Goal: Transaction & Acquisition: Obtain resource

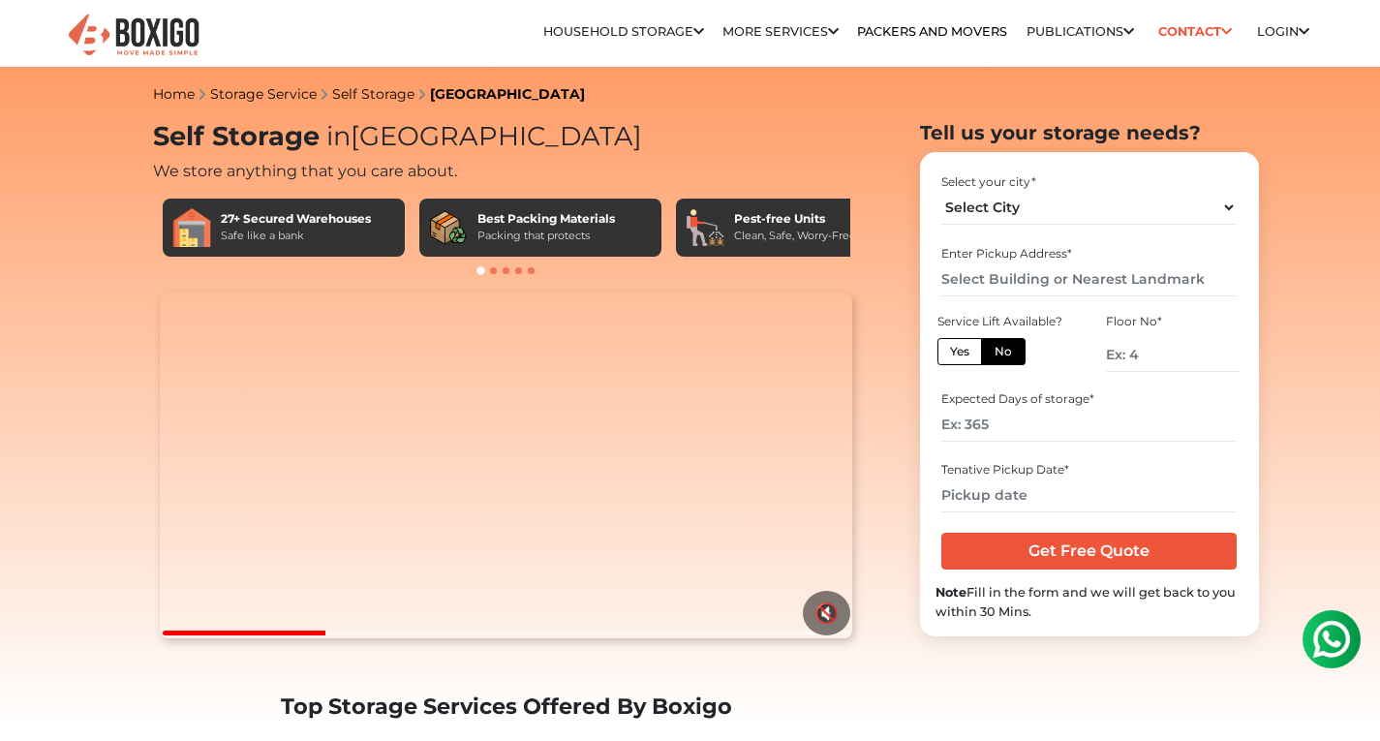
scroll to position [277, 0]
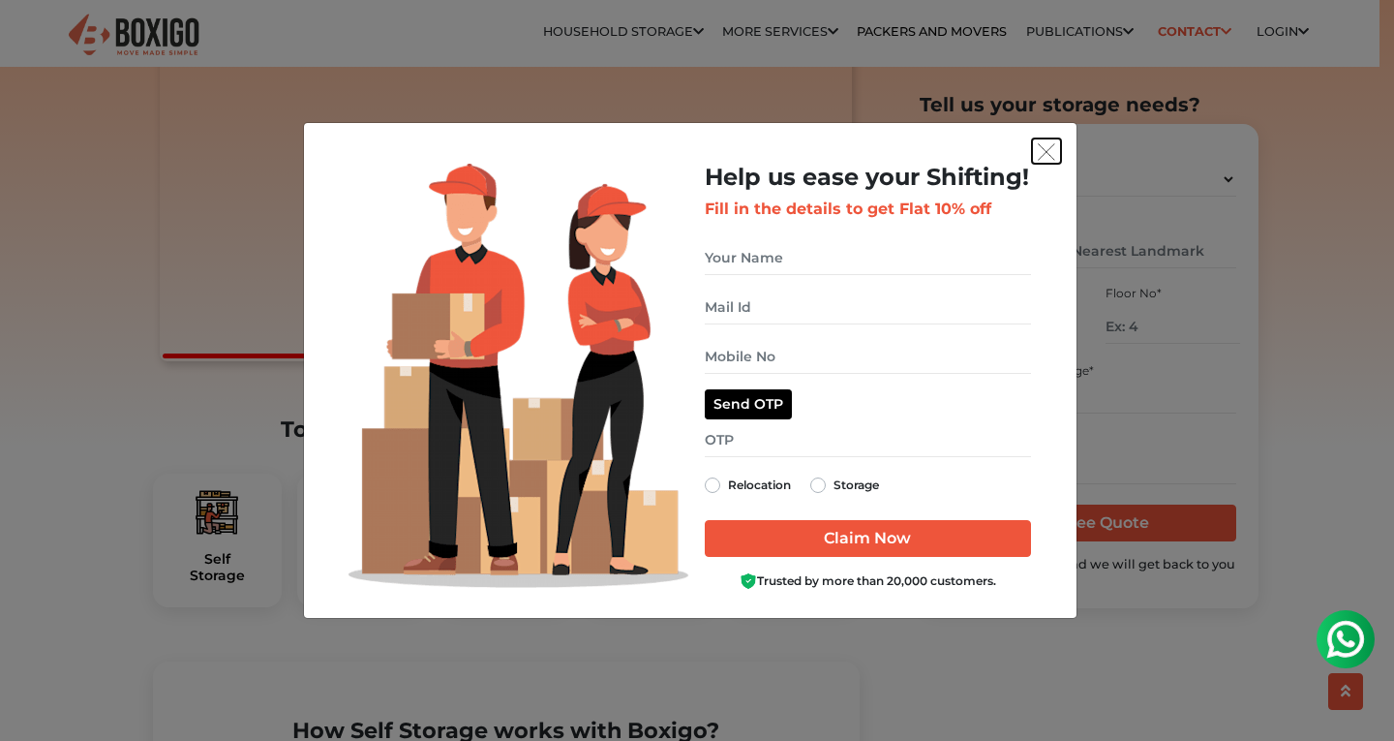
click at [1041, 149] on img "get free quote dialog" at bounding box center [1046, 151] width 17 height 17
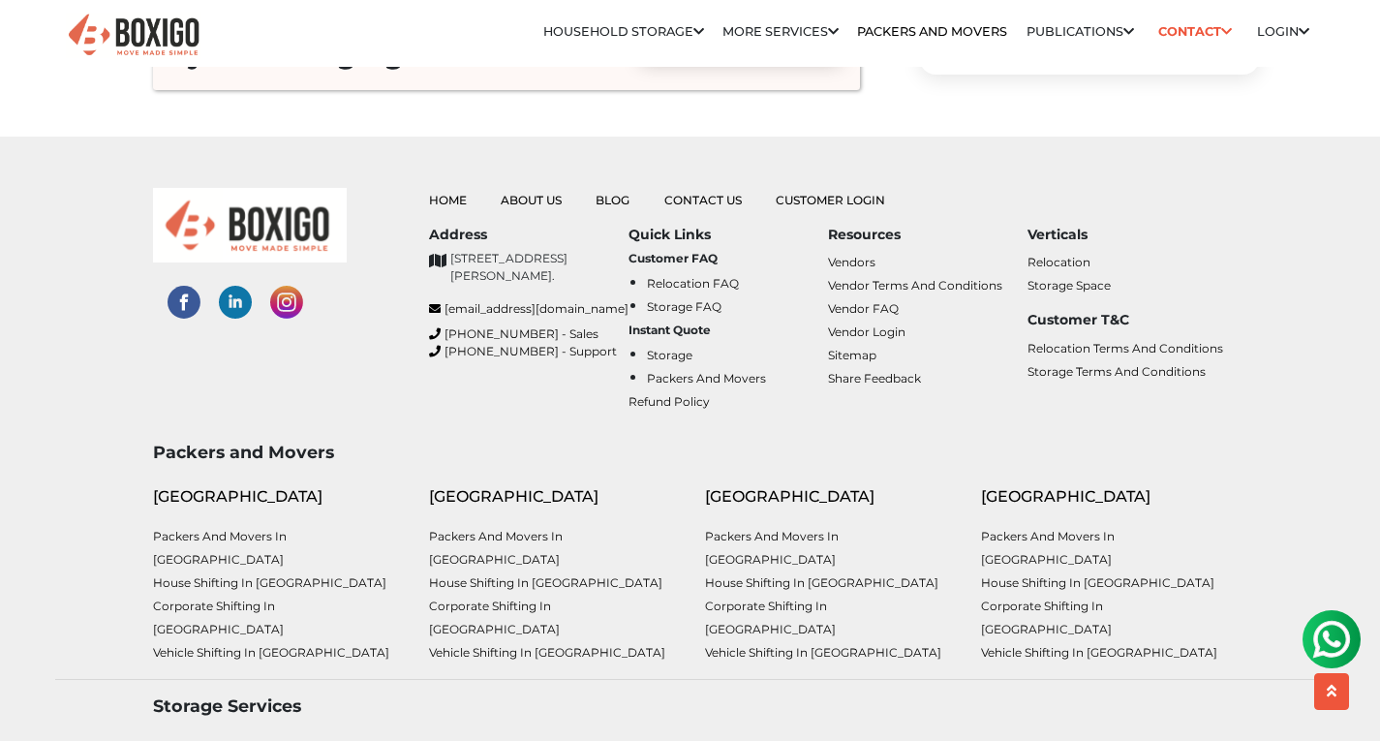
scroll to position [7141, 0]
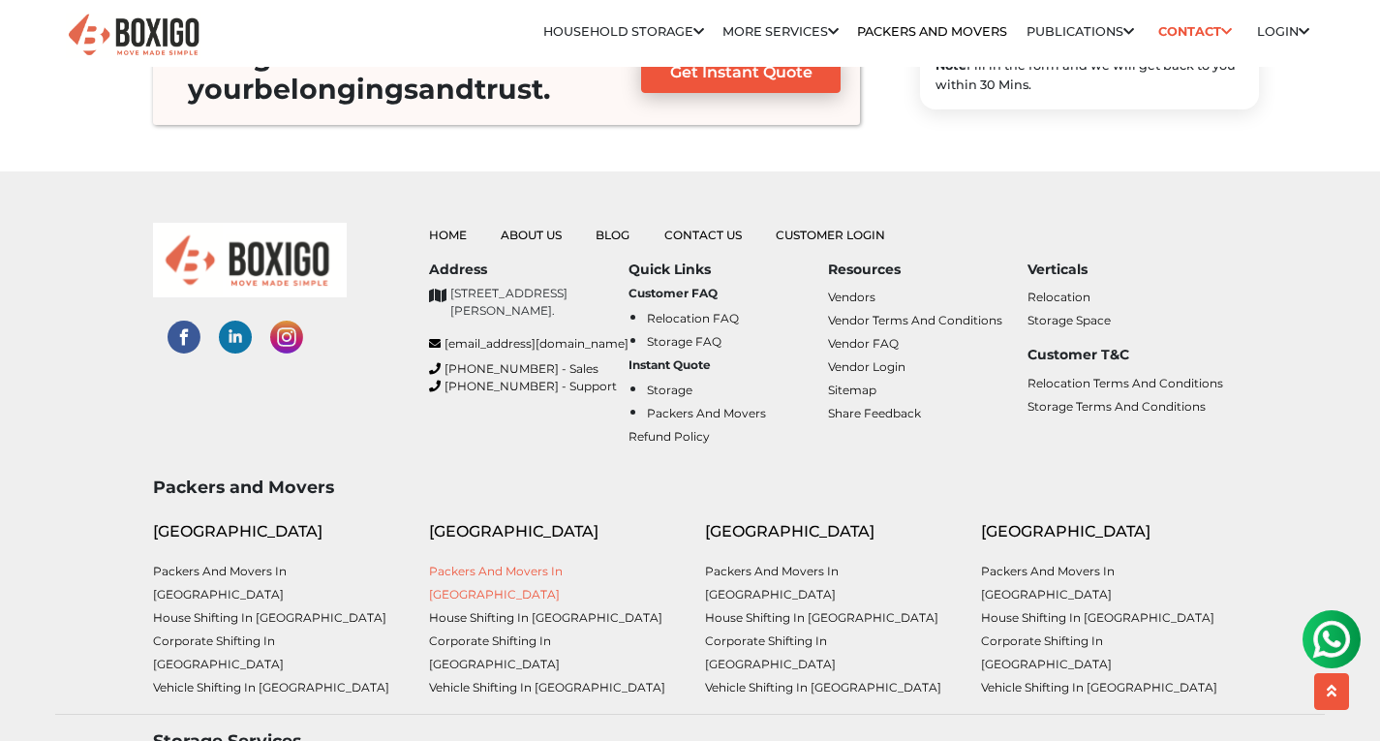
click at [518, 564] on link "Packers and Movers in [GEOGRAPHIC_DATA]" at bounding box center [496, 583] width 134 height 38
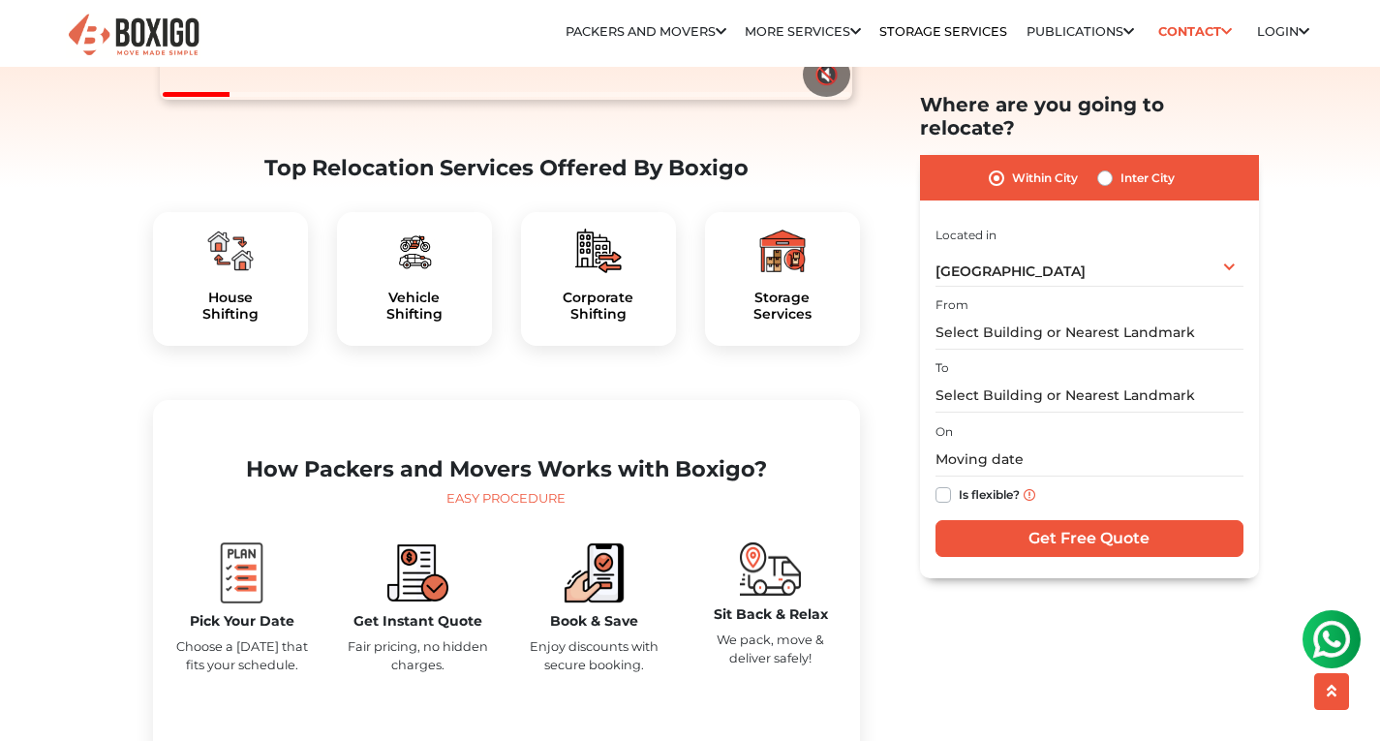
scroll to position [582, 0]
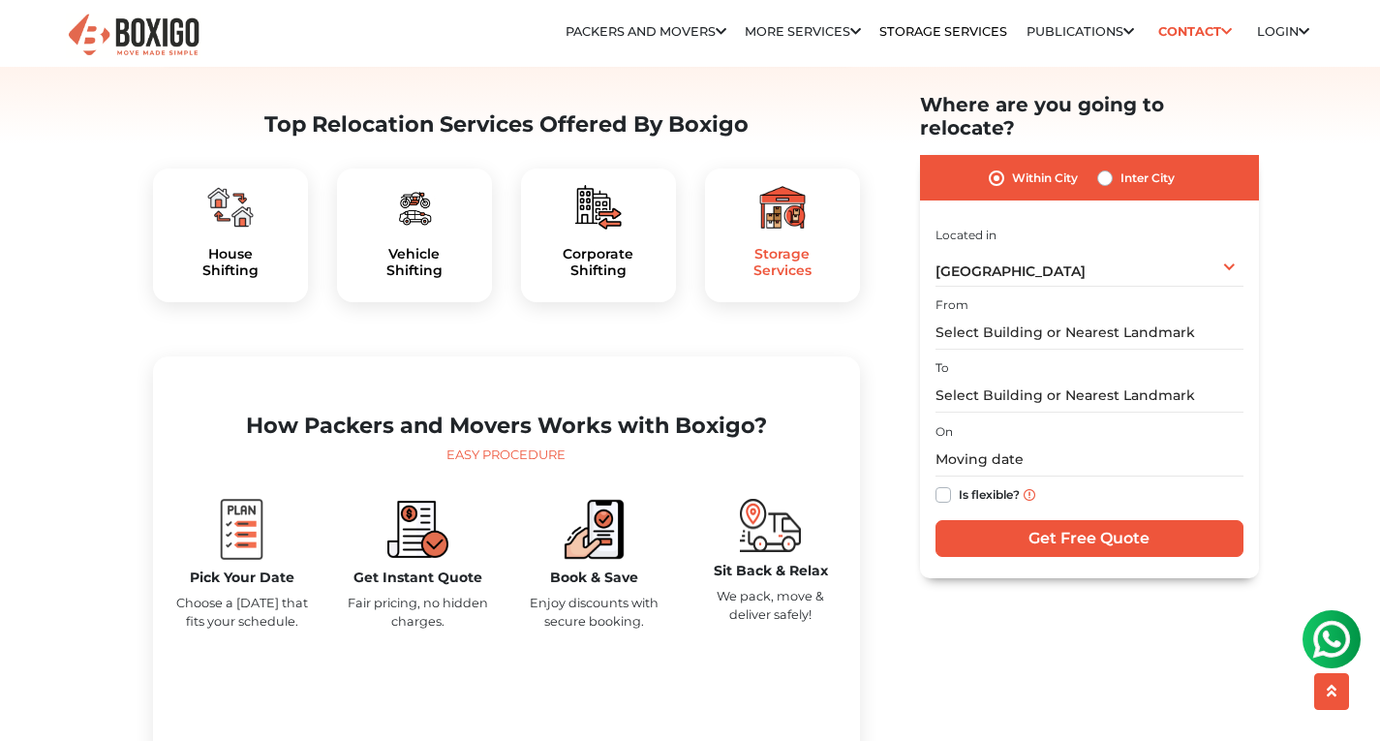
click at [791, 279] on h5 "Storage Services" at bounding box center [782, 262] width 124 height 33
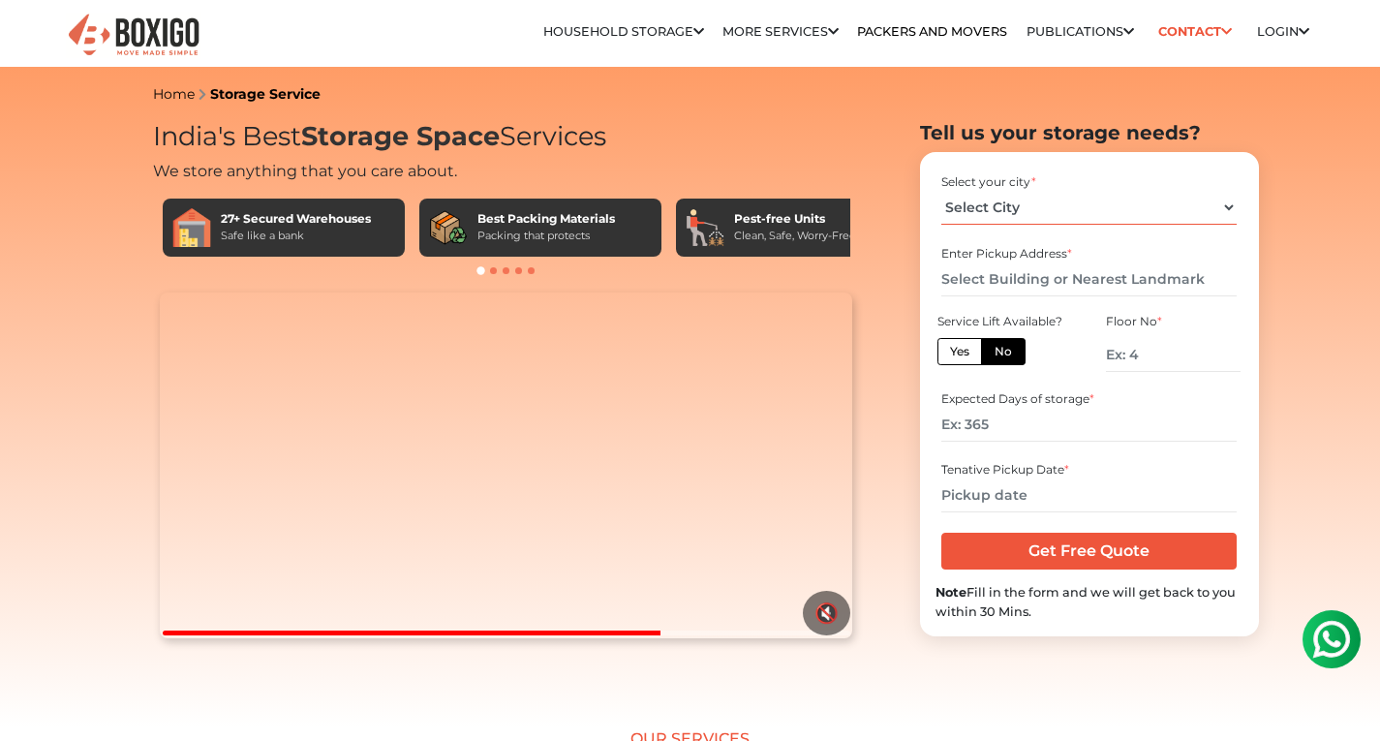
click at [1027, 200] on select "Select City Bangalore Bengaluru Bhopal Bhubaneswar Chennai Coimbatore Cuttack D…" at bounding box center [1088, 208] width 295 height 34
select select "[GEOGRAPHIC_DATA]"
click at [941, 191] on select "Select City Bangalore Bengaluru Bhopal Bhubaneswar Chennai Coimbatore Cuttack D…" at bounding box center [1088, 208] width 295 height 34
click at [1055, 272] on input "text" at bounding box center [1088, 279] width 295 height 34
click at [1054, 385] on div "Expected Days of storage *" at bounding box center [1089, 415] width 308 height 64
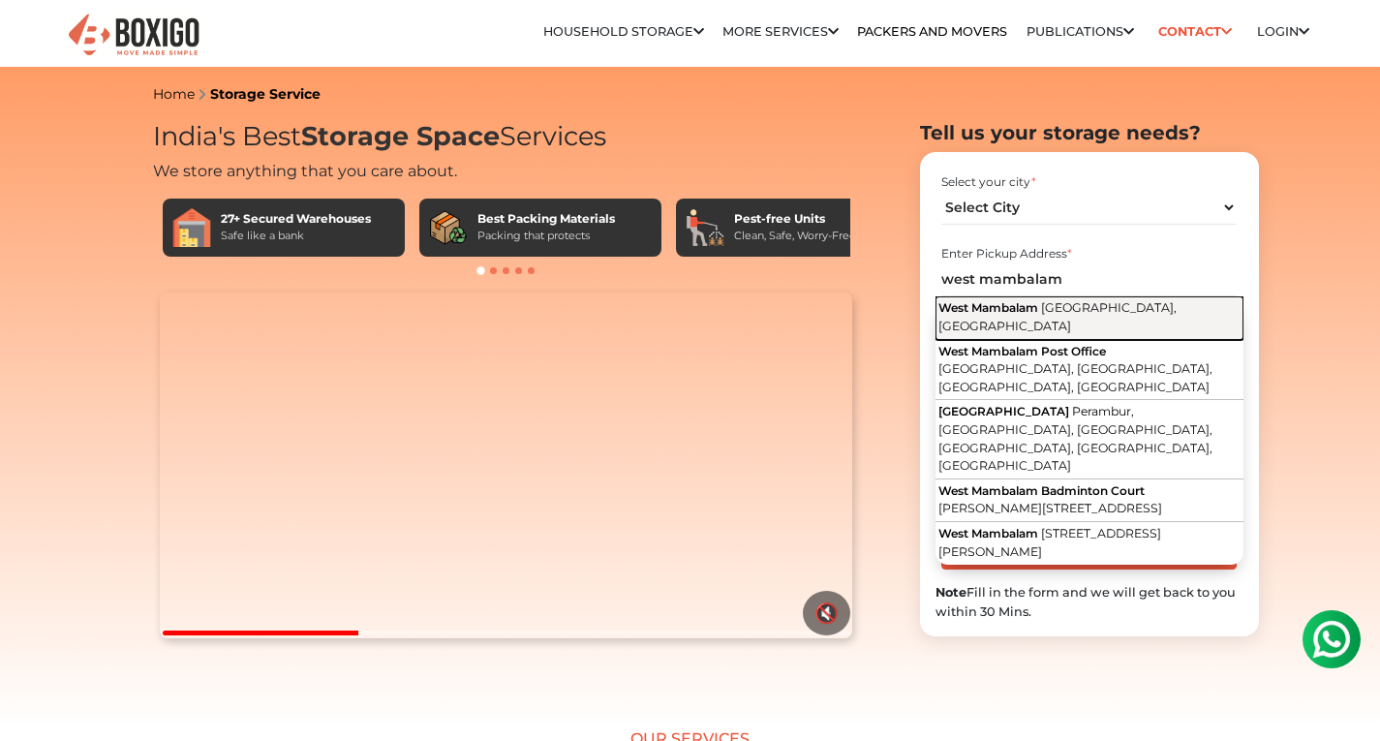
click at [1173, 298] on button "West Mambalam Chennai, Tamil Nadu" at bounding box center [1089, 318] width 308 height 44
type input "West Mambalam, Chennai, Tamil Nadu"
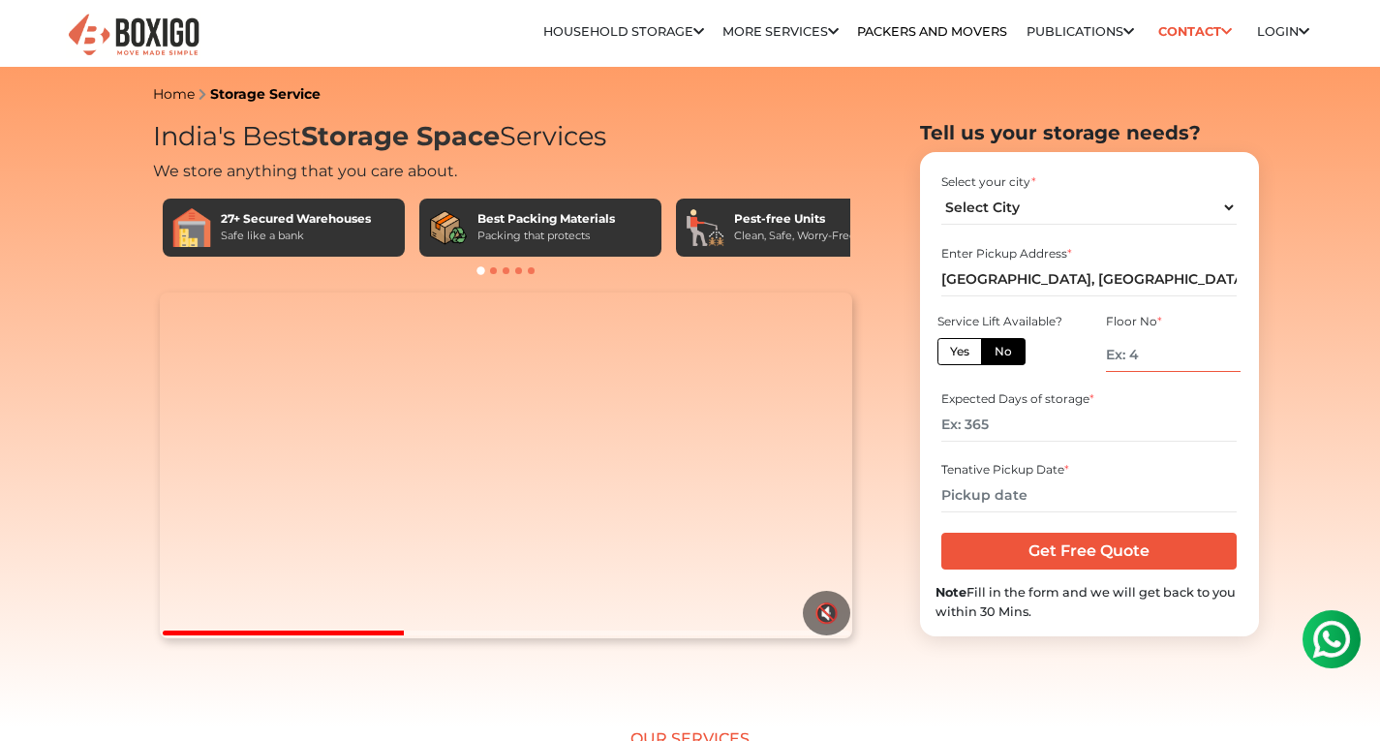
click at [1151, 364] on input "number" at bounding box center [1173, 355] width 134 height 34
type input "2"
click at [1005, 429] on input "number" at bounding box center [1088, 425] width 295 height 34
type input "365"
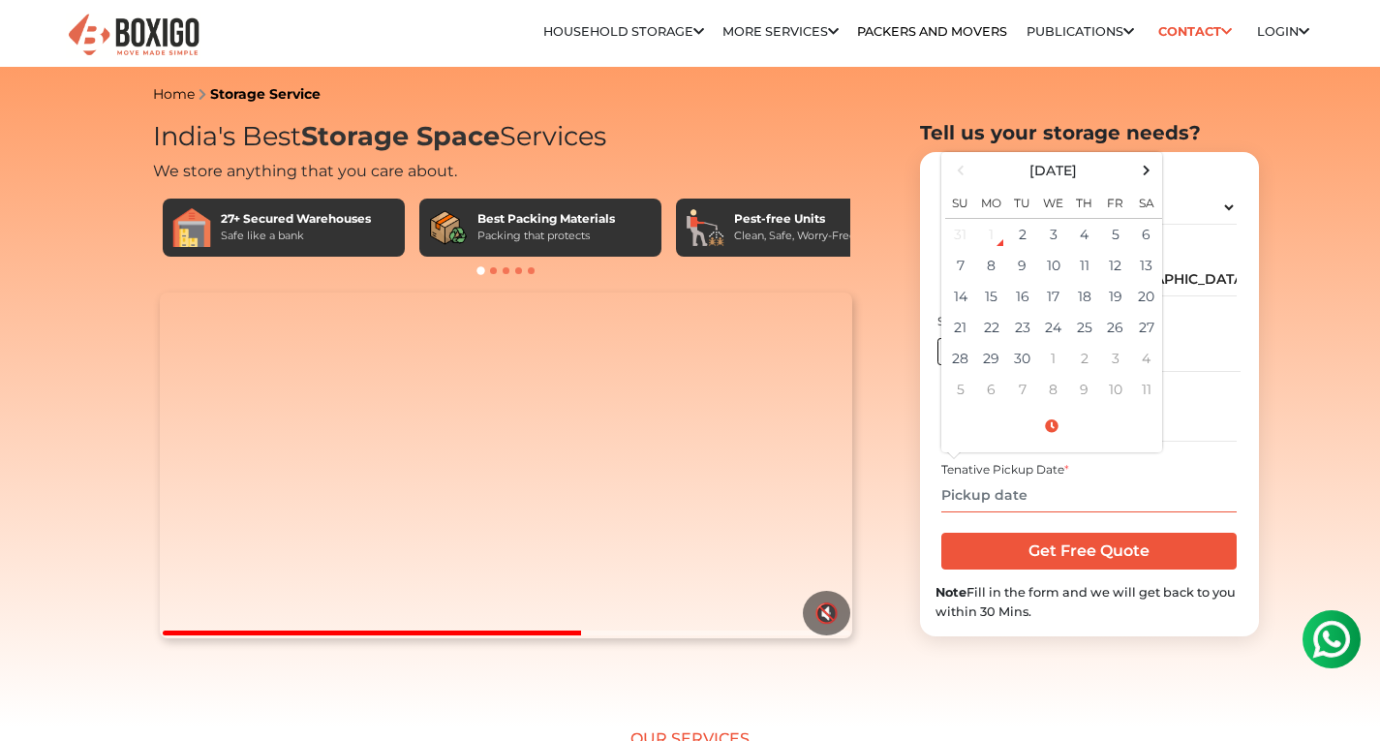
click at [1000, 500] on input "text" at bounding box center [1088, 495] width 295 height 34
click at [1024, 238] on td "2" at bounding box center [1022, 235] width 31 height 32
type input "09/02/2025 9:02 AM"
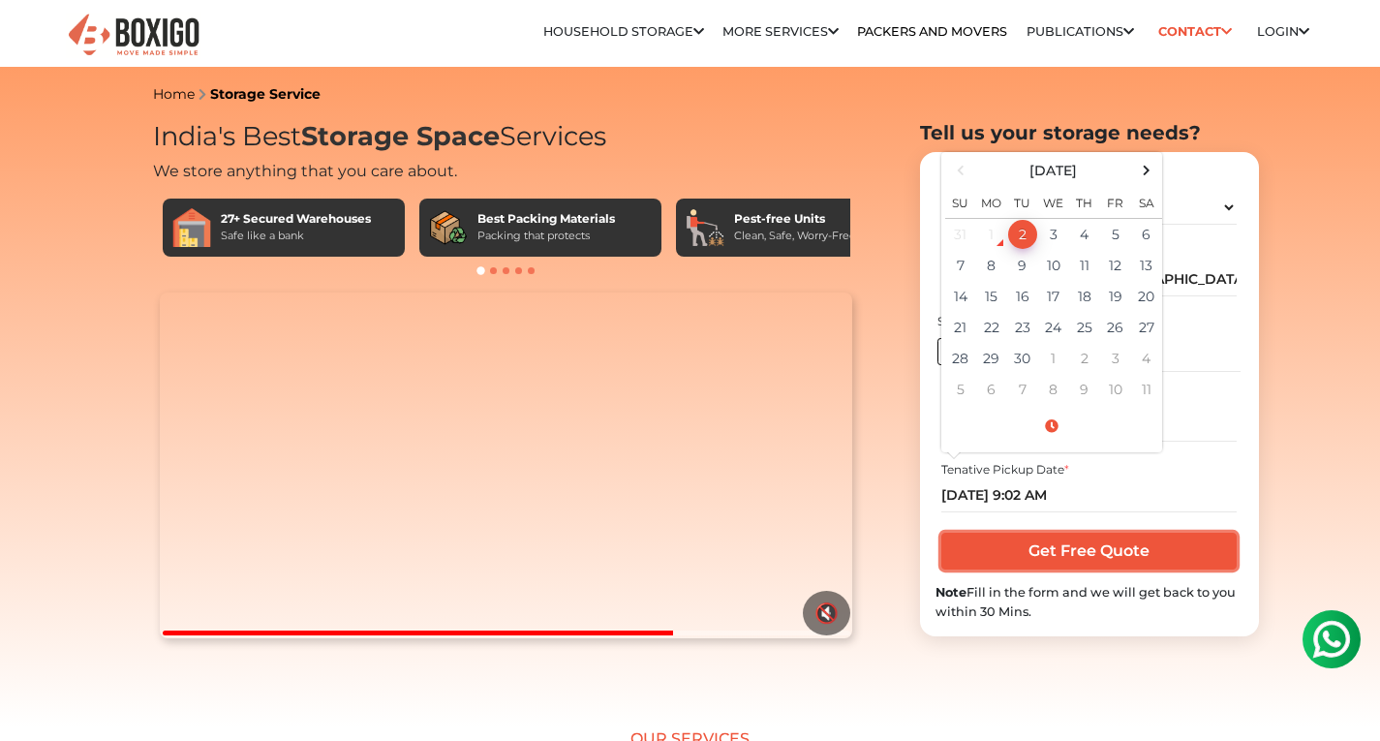
click at [1098, 555] on input "Get Free Quote" at bounding box center [1088, 551] width 295 height 37
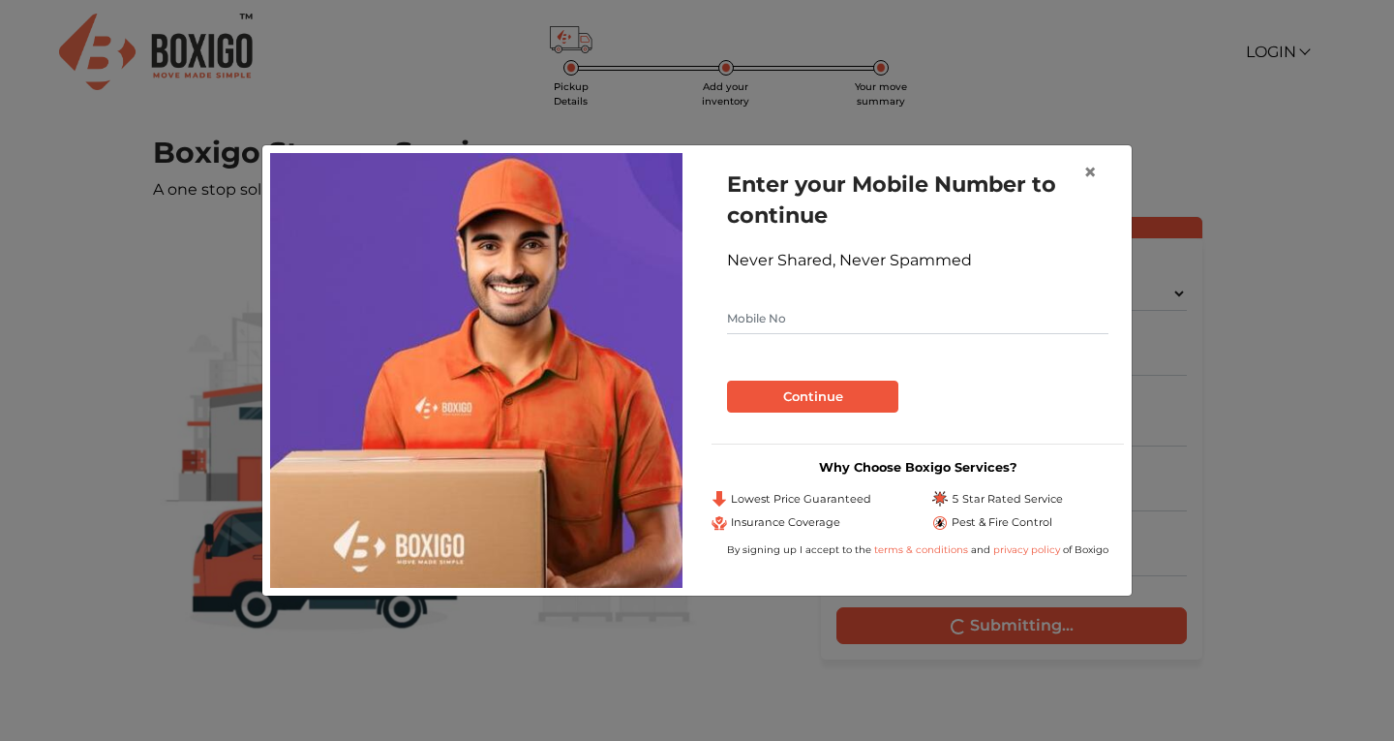
click at [783, 318] on input "text" at bounding box center [917, 318] width 381 height 31
type input "9444643164"
click at [817, 401] on button "Continue" at bounding box center [812, 397] width 171 height 33
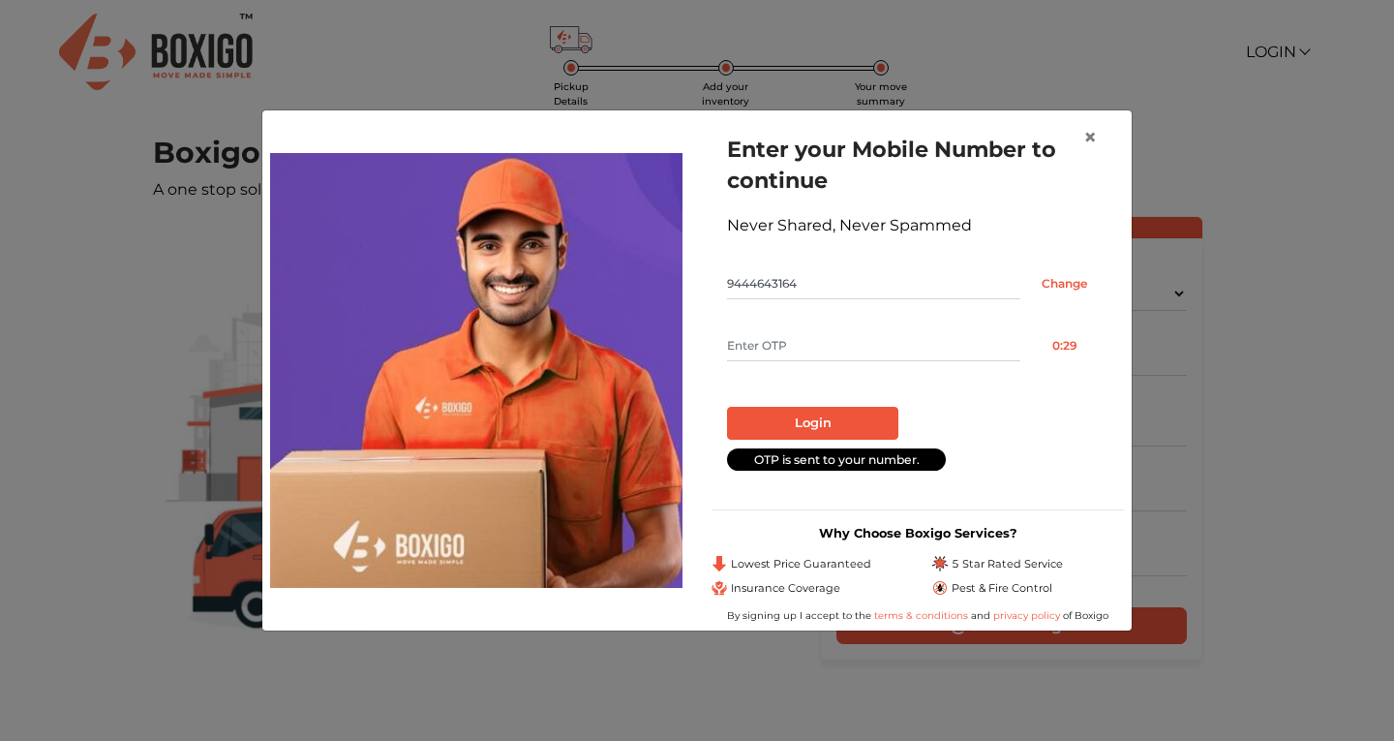
click at [781, 354] on input "text" at bounding box center [873, 345] width 293 height 31
click at [846, 344] on input "text" at bounding box center [873, 345] width 293 height 31
click at [783, 341] on input "text" at bounding box center [873, 345] width 293 height 31
click at [793, 341] on input "text" at bounding box center [873, 345] width 293 height 31
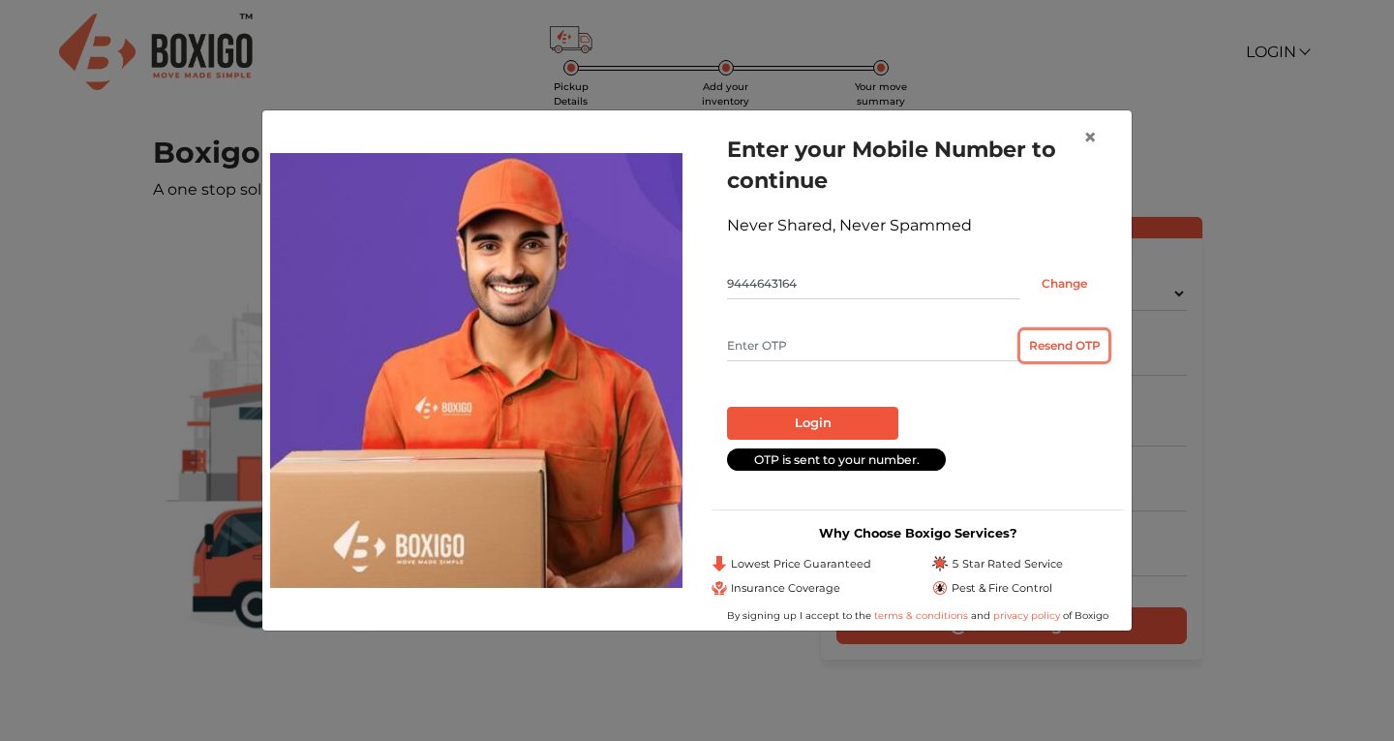
click at [1060, 342] on button "Resend OTP" at bounding box center [1065, 345] width 88 height 31
click at [812, 355] on input "text" at bounding box center [873, 345] width 293 height 31
click at [790, 346] on input "text" at bounding box center [873, 345] width 293 height 31
click at [770, 338] on input "text" at bounding box center [873, 345] width 293 height 31
click at [780, 341] on input "text" at bounding box center [873, 345] width 293 height 31
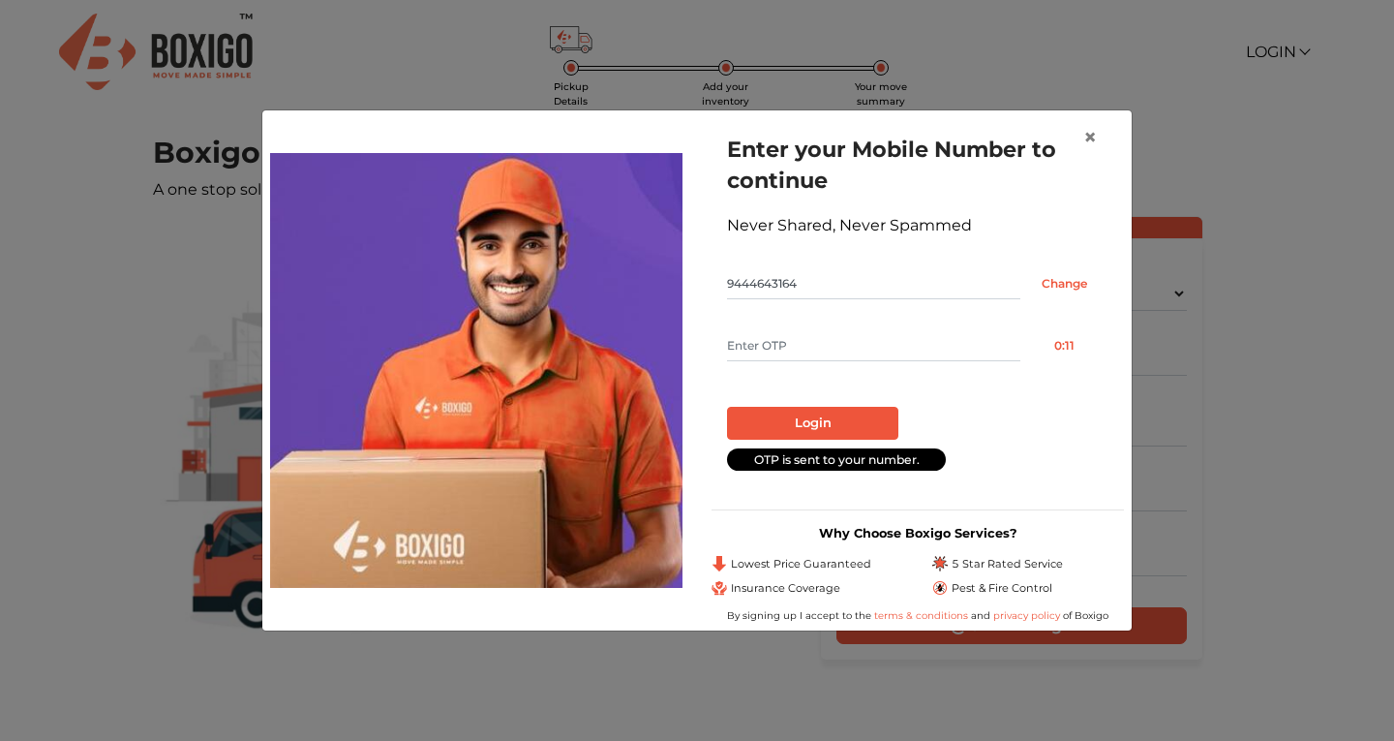
click at [787, 344] on input "text" at bounding box center [873, 345] width 293 height 31
click at [787, 348] on input "text" at bounding box center [873, 345] width 293 height 31
type input "8310"
click at [780, 433] on button "Login" at bounding box center [812, 423] width 171 height 33
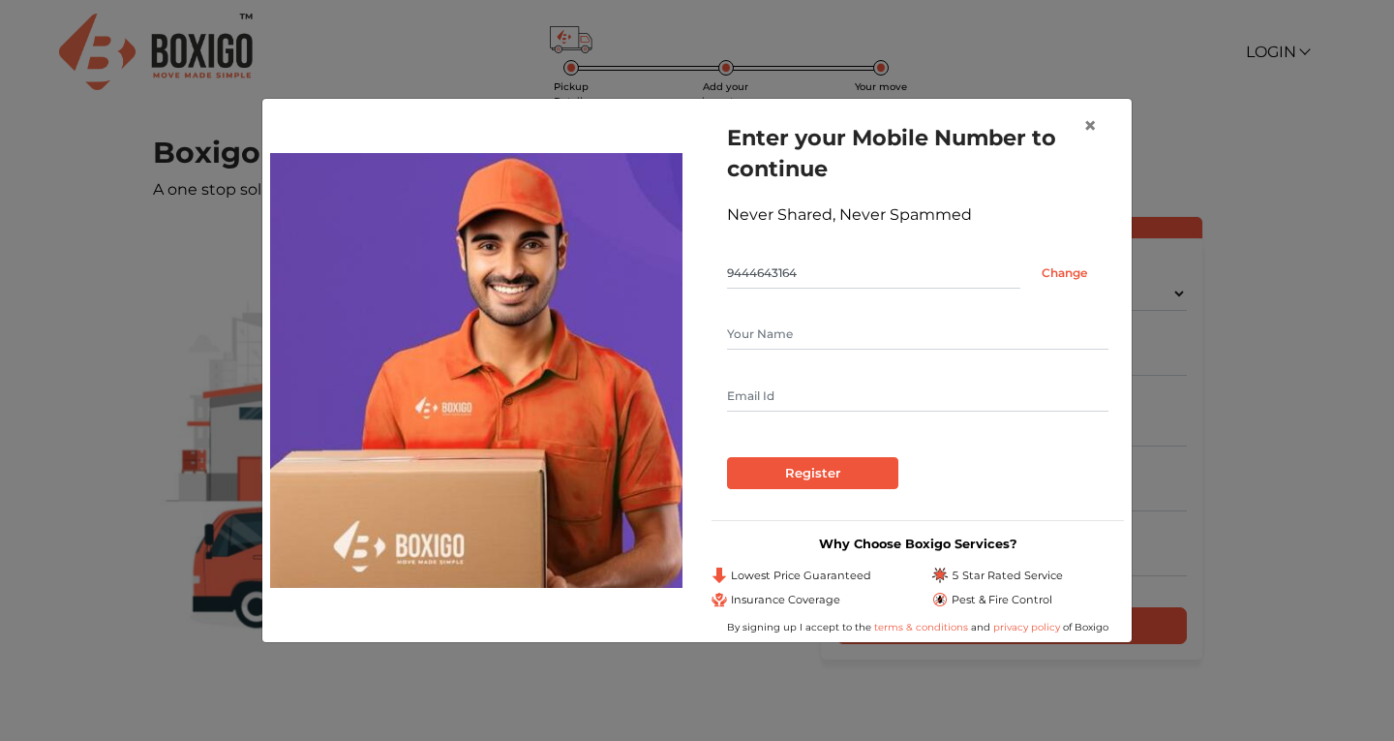
click at [792, 324] on input "text" at bounding box center [917, 334] width 381 height 31
type input "kalyani kannan"
click at [781, 398] on input "text" at bounding box center [917, 396] width 381 height 31
type input "kallukannan@hotmail.com"
click at [836, 478] on input "Register" at bounding box center [812, 473] width 171 height 33
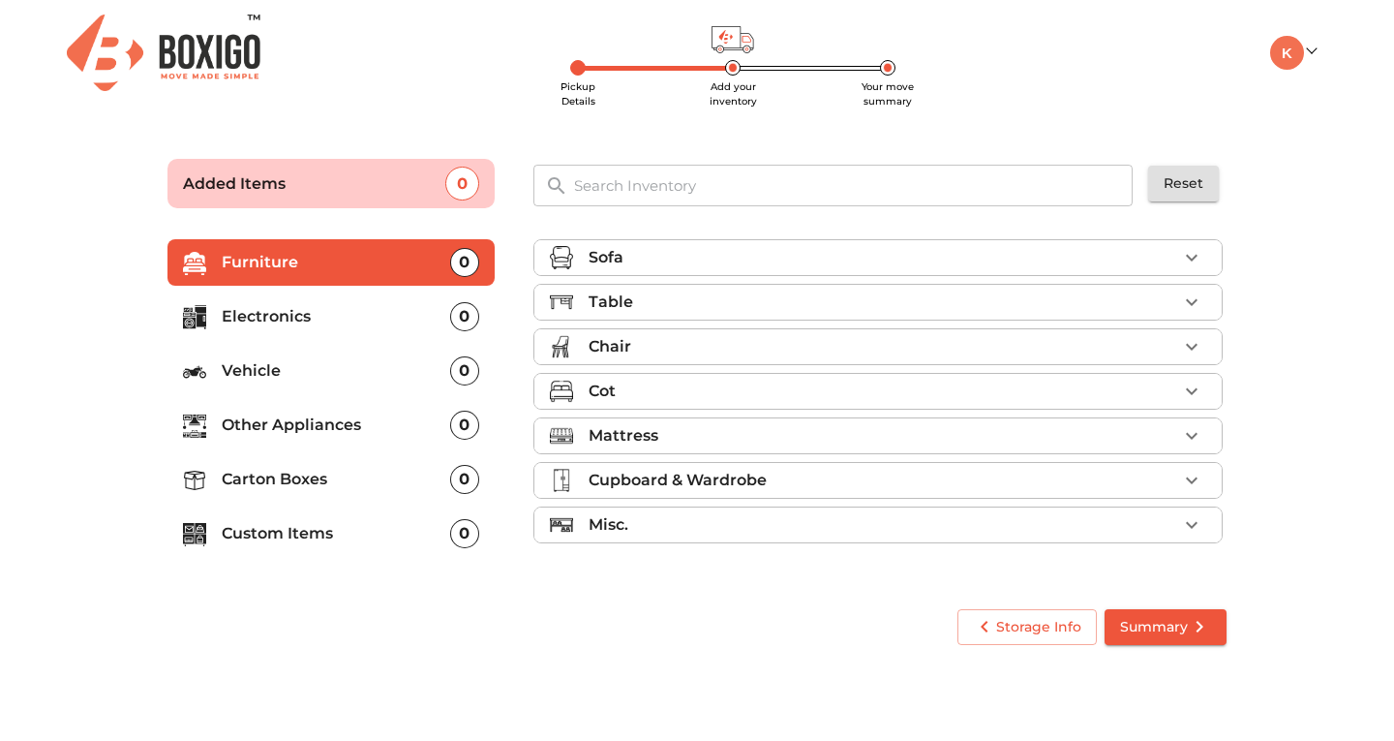
click at [726, 479] on p "Cupboard & Wardrobe" at bounding box center [678, 480] width 178 height 23
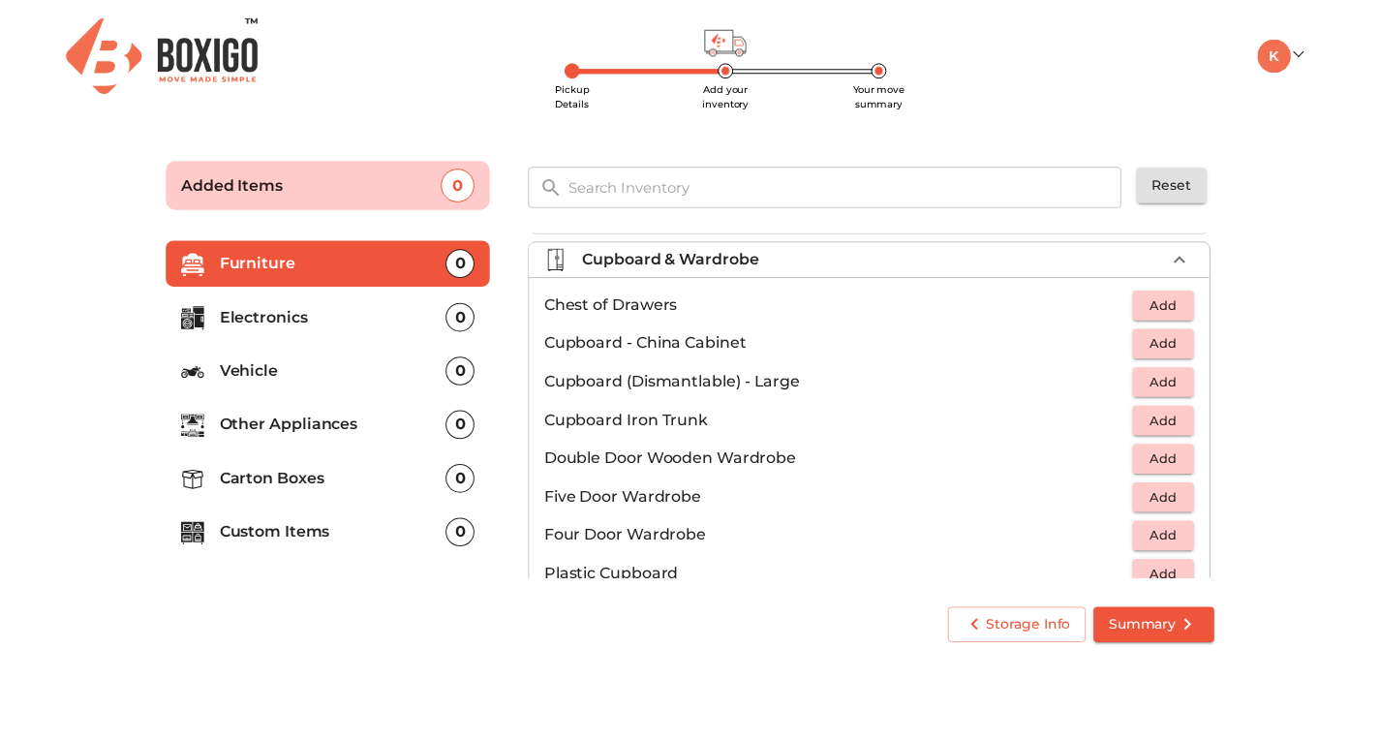
scroll to position [226, 0]
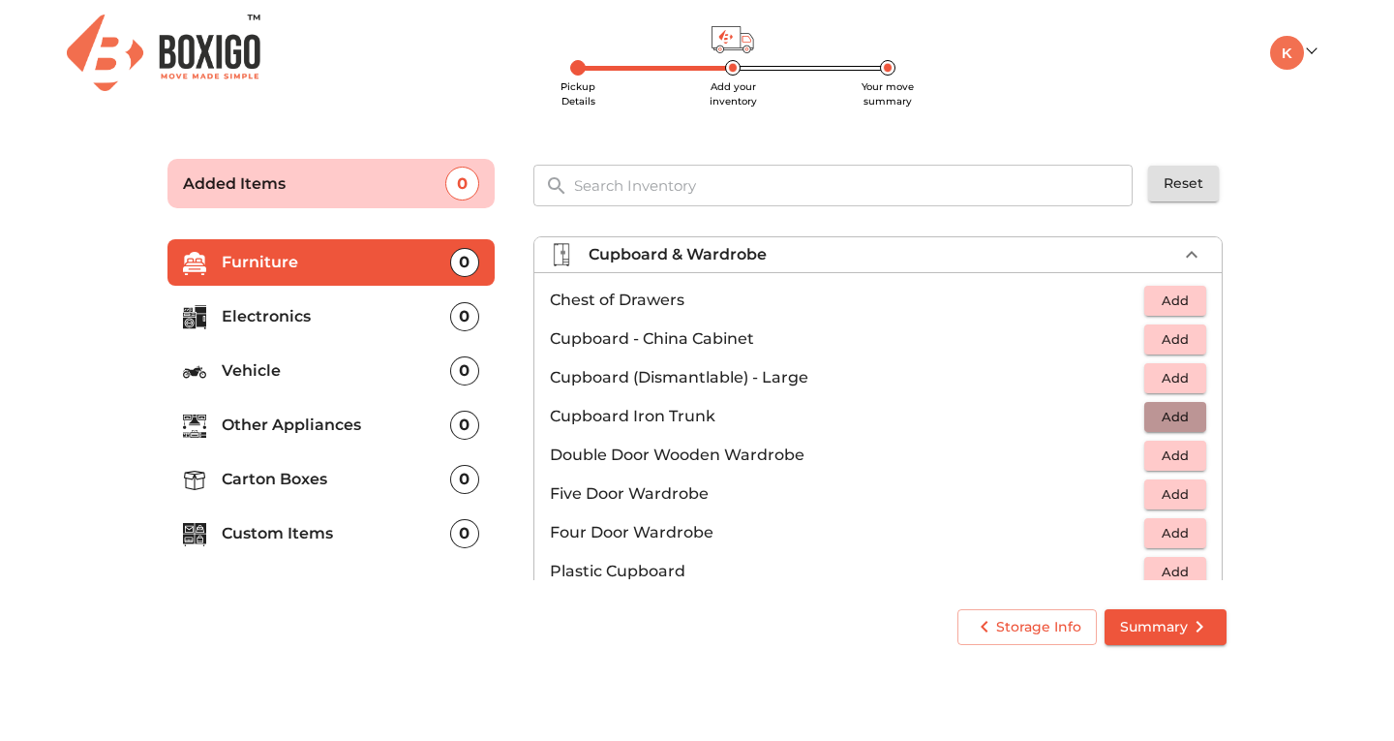
click at [1156, 417] on span "Add" at bounding box center [1175, 417] width 43 height 22
click at [1173, 630] on span "Summary" at bounding box center [1165, 627] width 91 height 24
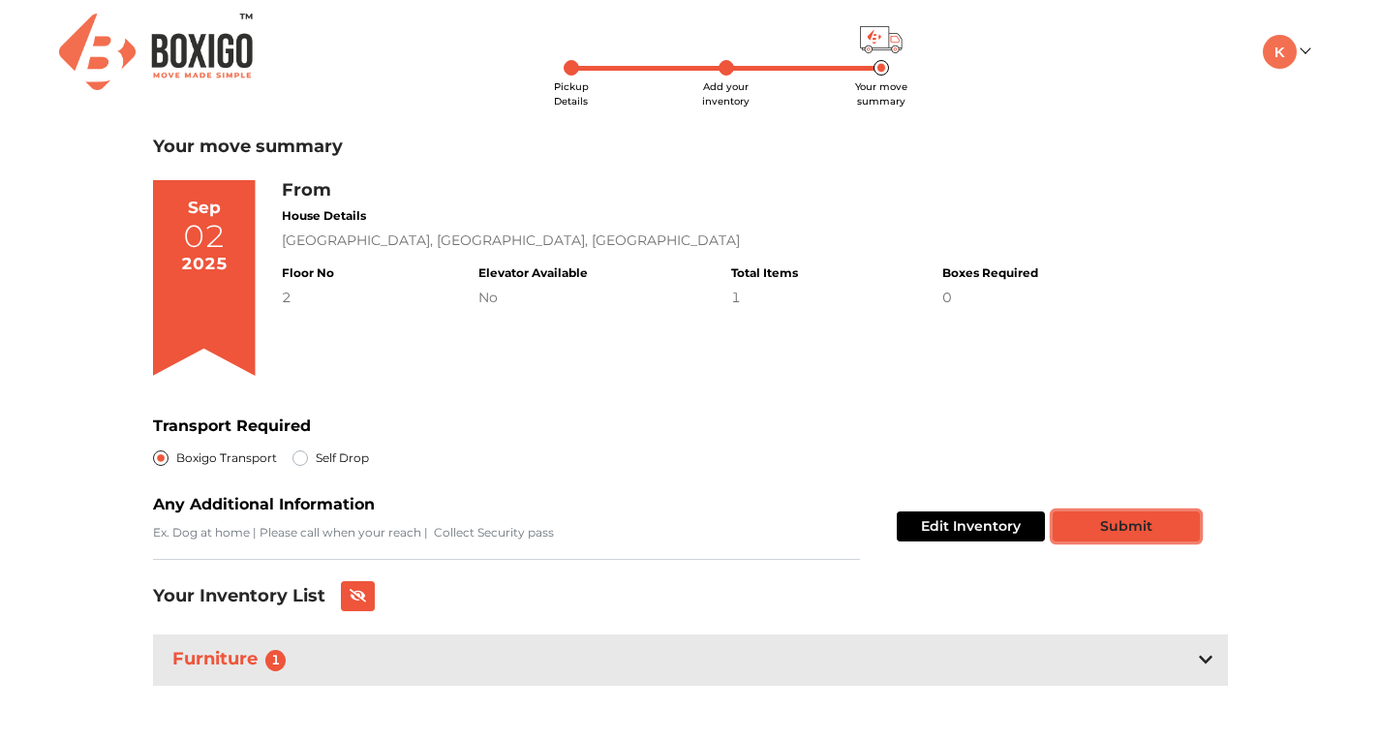
click at [1115, 515] on button "Submit" at bounding box center [1125, 526] width 147 height 30
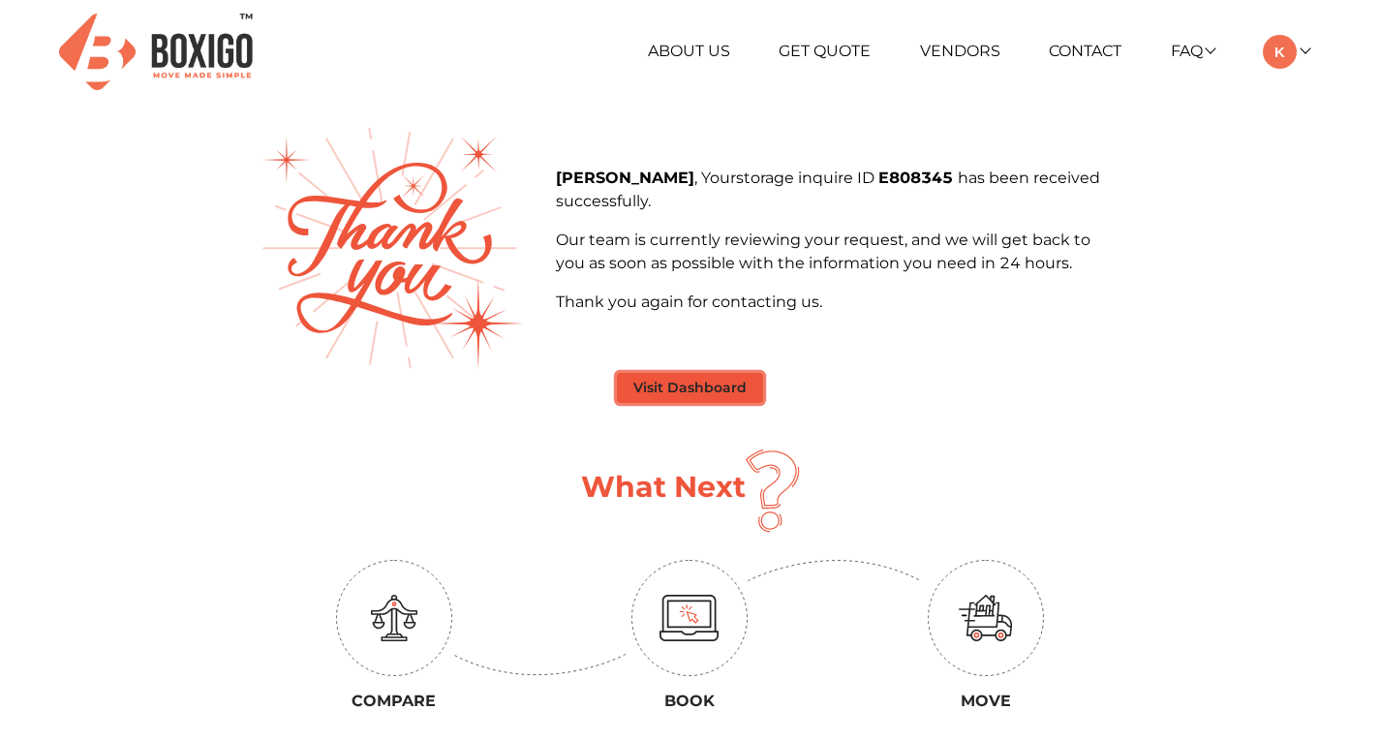
click at [676, 379] on button "Visit Dashboard" at bounding box center [690, 388] width 146 height 30
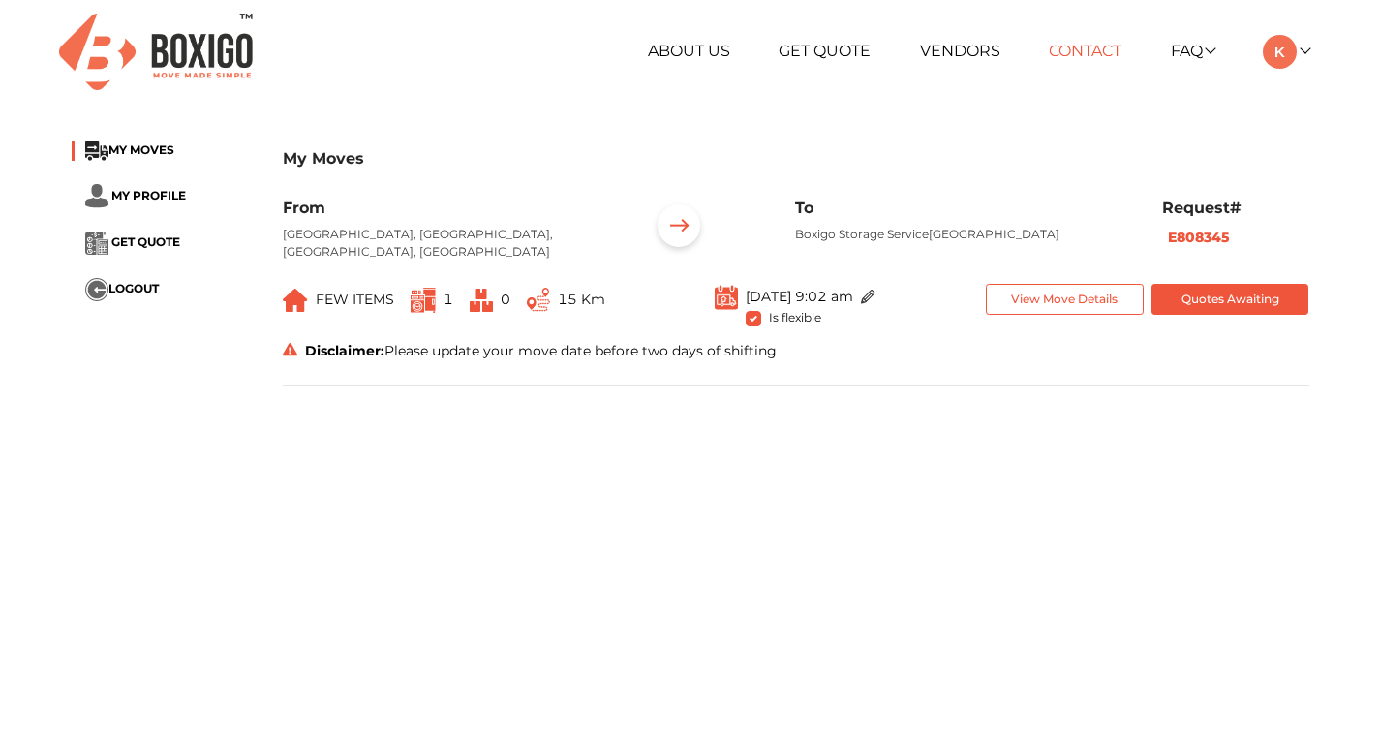
click at [1072, 48] on link "Contact" at bounding box center [1085, 51] width 73 height 18
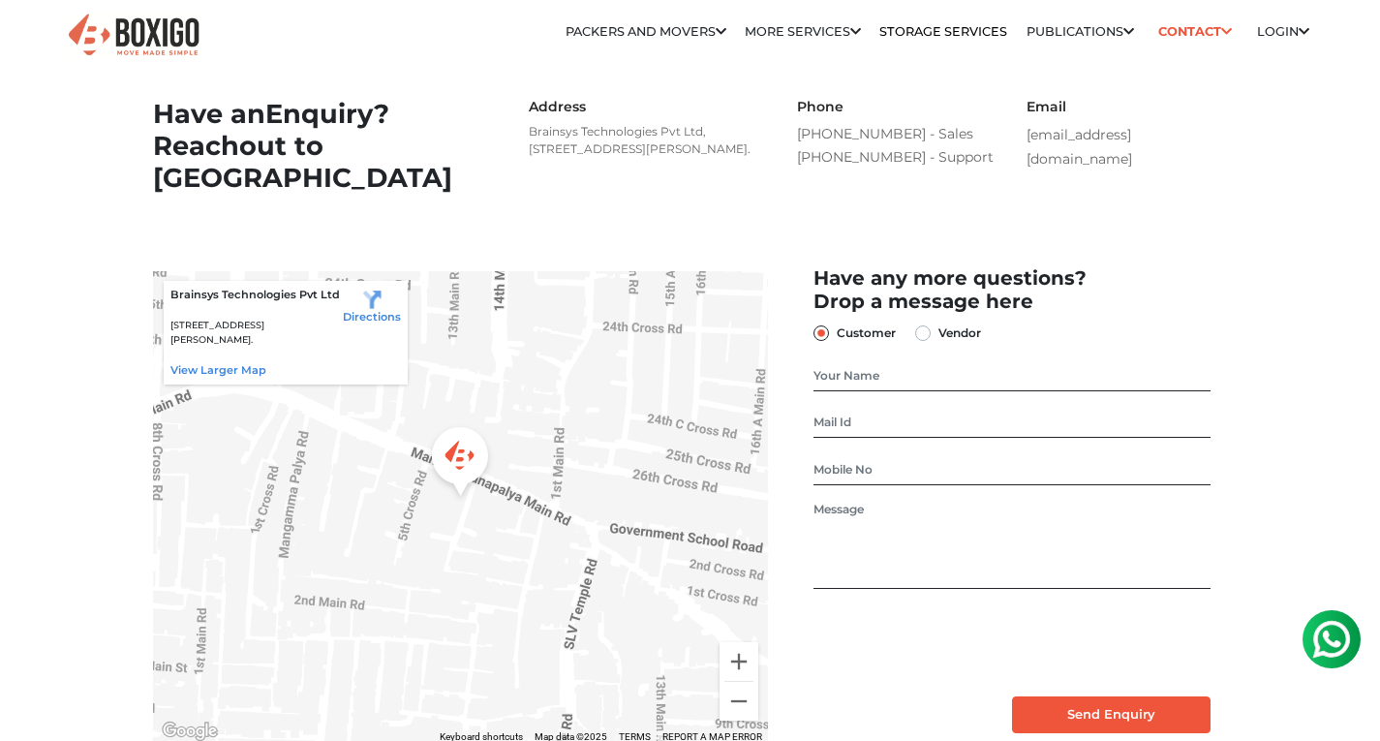
click at [1355, 637] on button at bounding box center [1331, 639] width 58 height 58
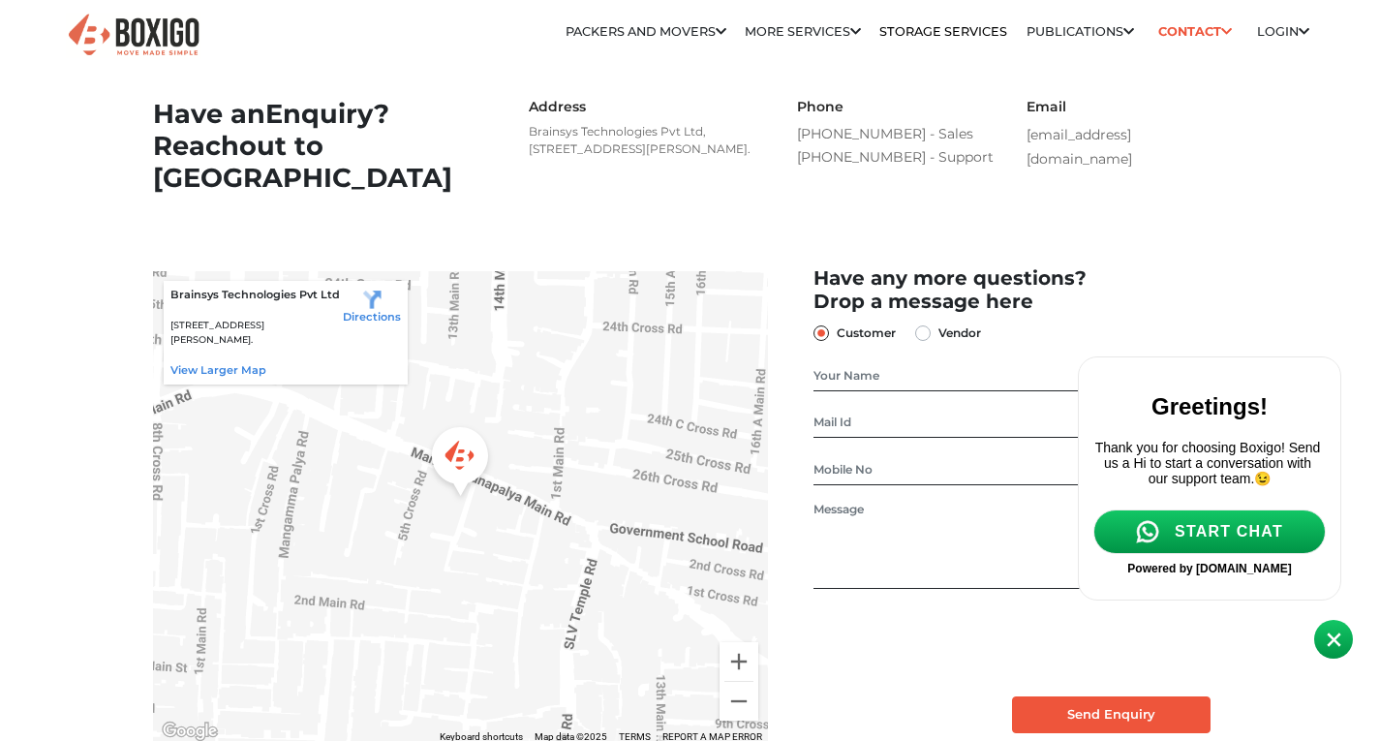
click at [1212, 535] on span "START CHAT" at bounding box center [1228, 531] width 108 height 17
